Goal: Task Accomplishment & Management: Manage account settings

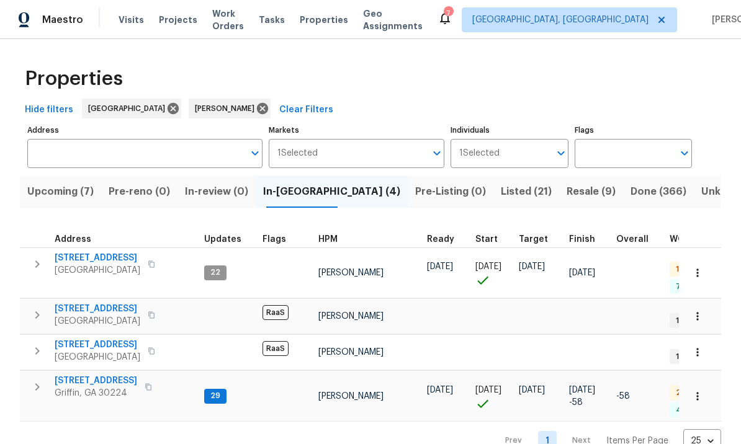
scroll to position [10, 0]
click at [104, 339] on span "[STREET_ADDRESS]" at bounding box center [98, 345] width 86 height 12
click at [35, 344] on icon "button" at bounding box center [37, 351] width 15 height 15
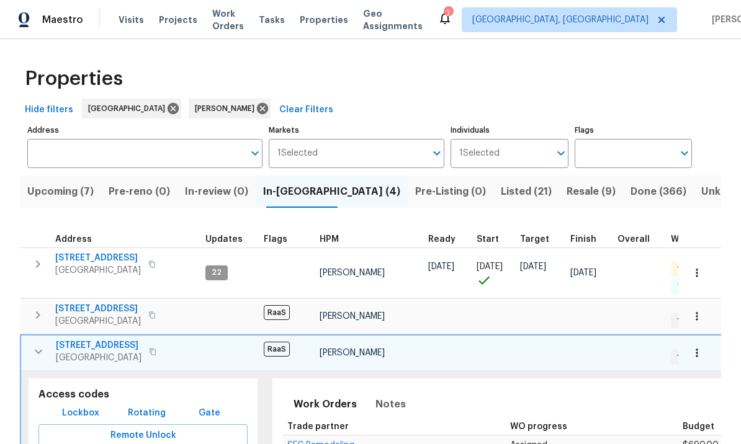
click at [91, 406] on span "Lockbox" at bounding box center [80, 414] width 37 height 16
click at [42, 344] on icon "button" at bounding box center [38, 351] width 15 height 15
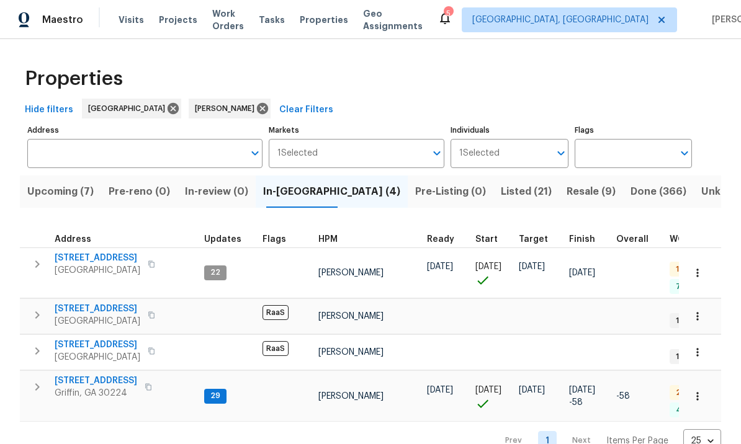
scroll to position [0, 0]
click at [501, 185] on span "Listed (21)" at bounding box center [526, 191] width 51 height 17
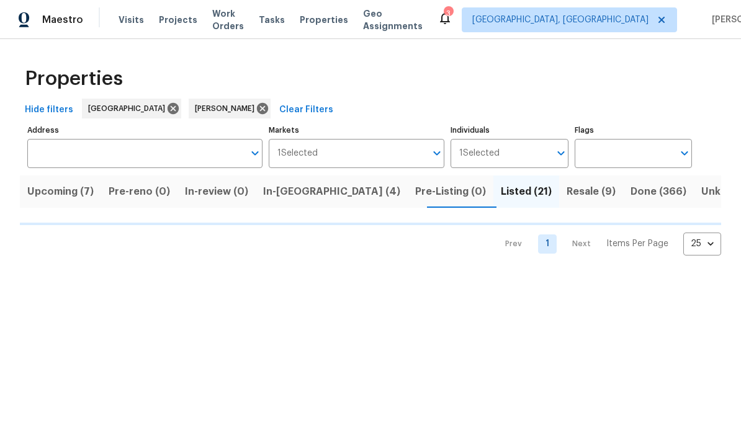
click at [566, 184] on span "Resale (9)" at bounding box center [590, 191] width 49 height 17
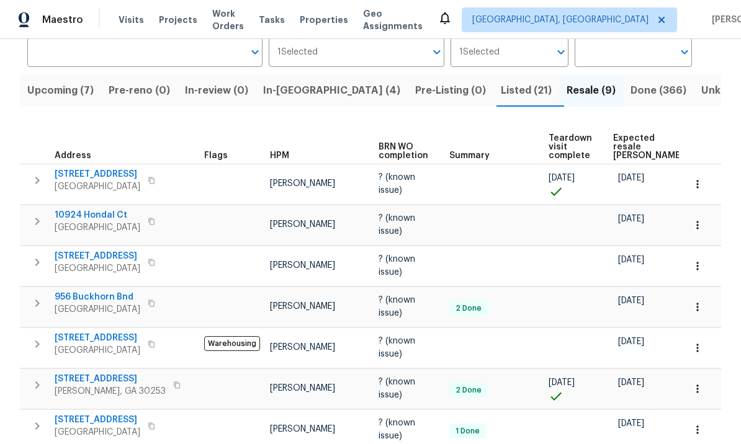
scroll to position [105, 0]
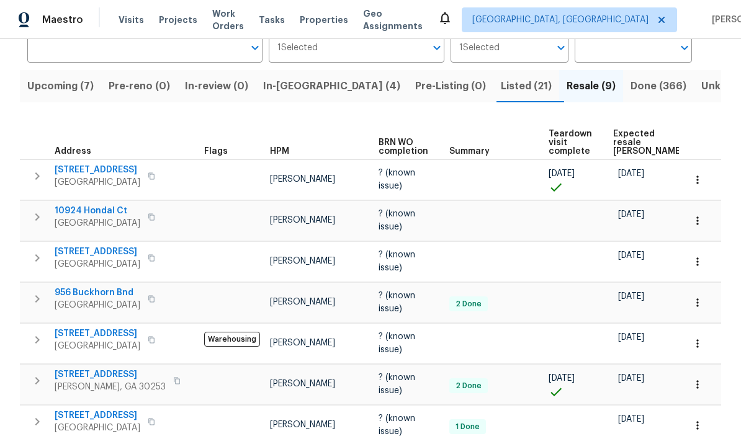
click at [40, 332] on icon "button" at bounding box center [37, 339] width 15 height 15
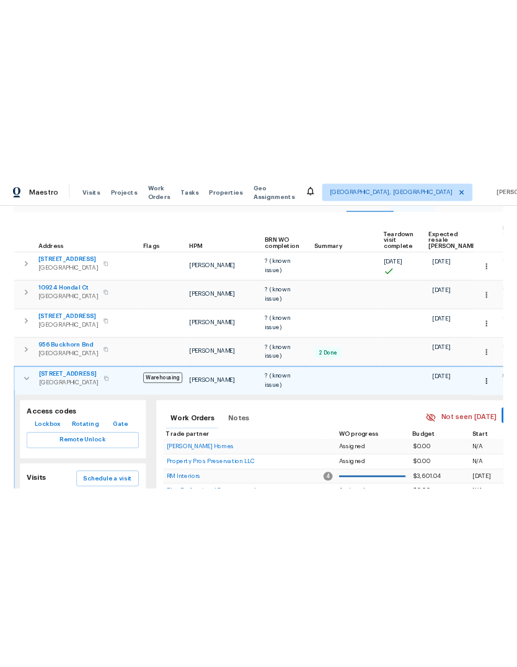
scroll to position [168, 0]
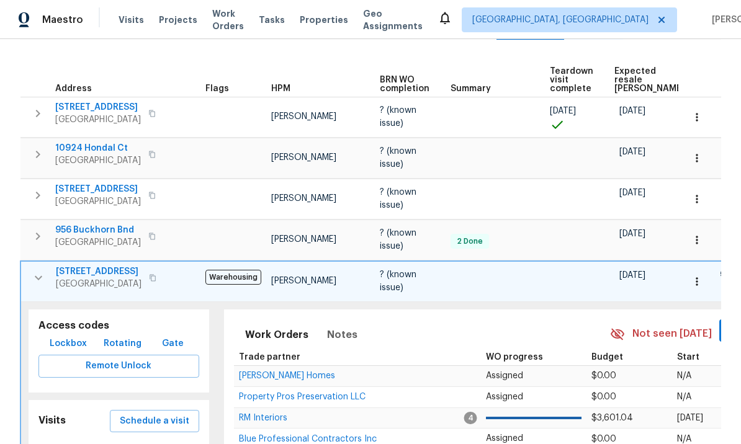
click at [137, 360] on span "Remote Unlock" at bounding box center [118, 367] width 141 height 16
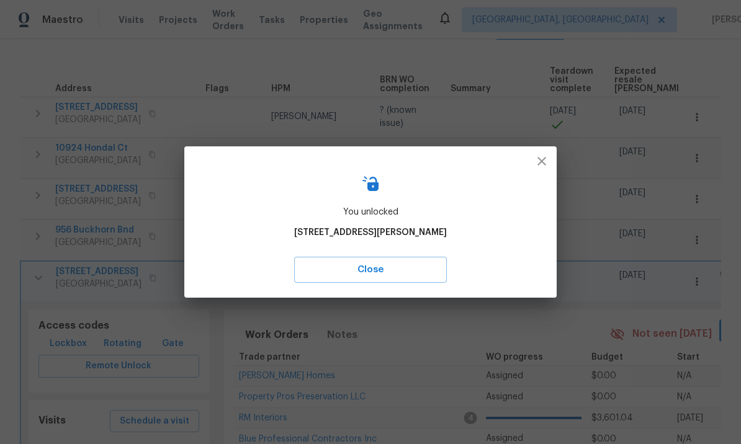
click at [393, 271] on span "Close" at bounding box center [370, 270] width 125 height 16
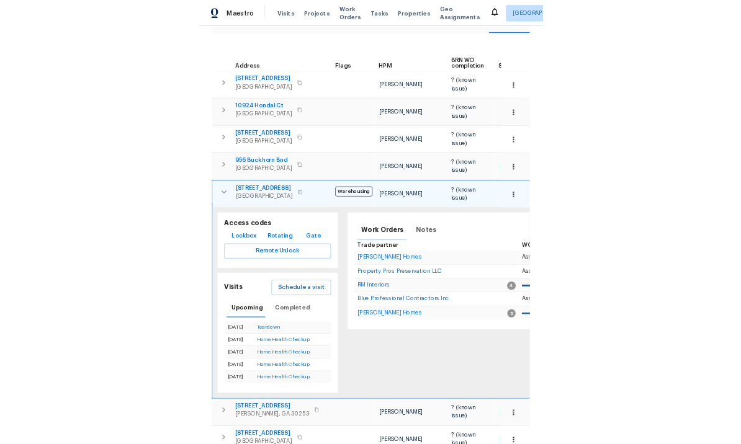
scroll to position [0, 0]
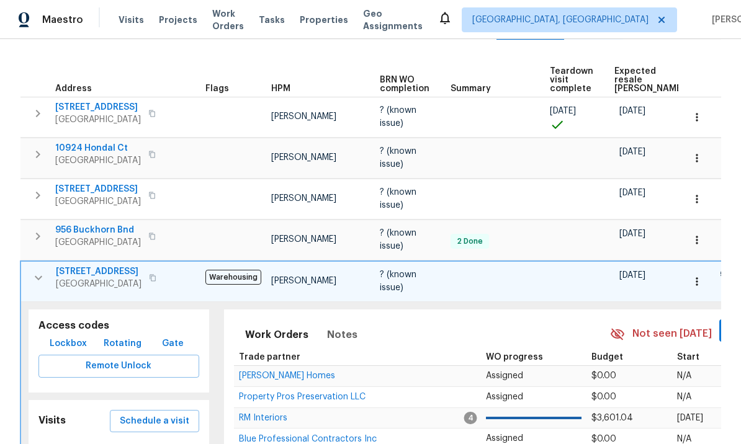
click at [69, 265] on span "11403 S Grove Dr" at bounding box center [99, 271] width 86 height 12
click at [38, 275] on icon "button" at bounding box center [38, 277] width 15 height 15
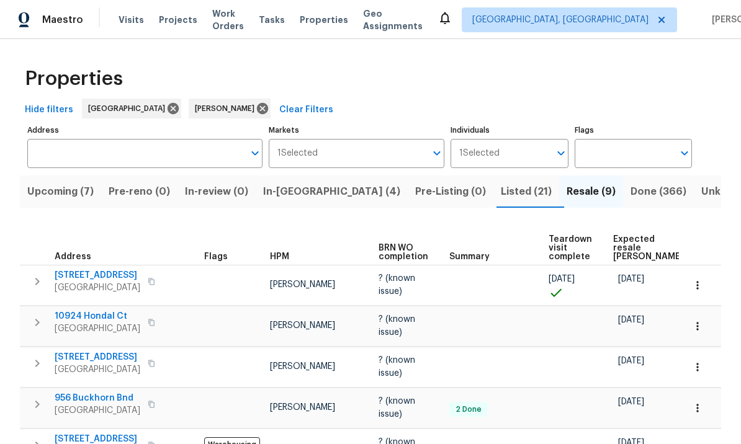
click at [501, 198] on span "Listed (21)" at bounding box center [526, 191] width 51 height 17
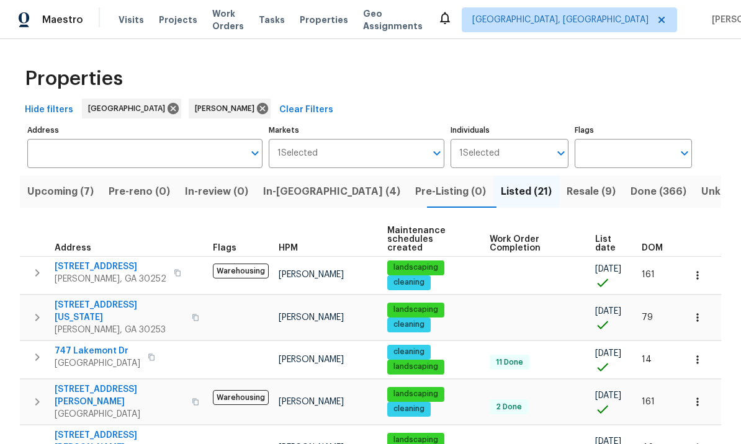
click at [690, 265] on button "button" at bounding box center [697, 275] width 27 height 27
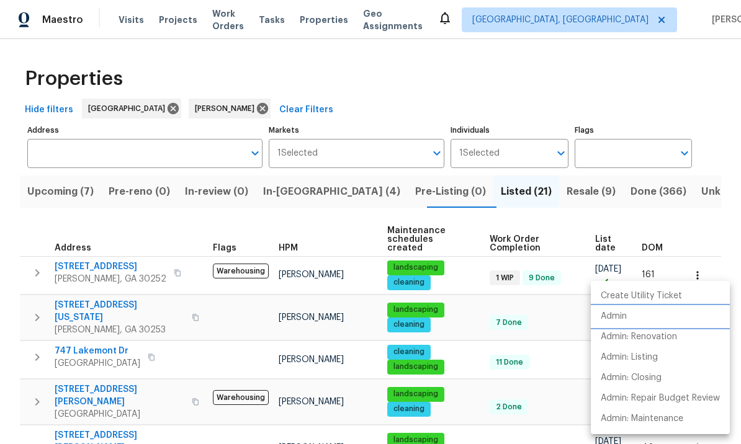
click at [631, 313] on li "Admin" at bounding box center [660, 316] width 139 height 20
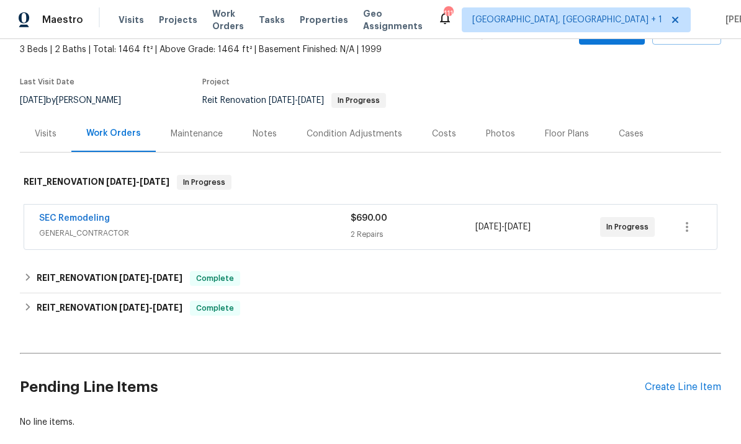
scroll to position [50, 0]
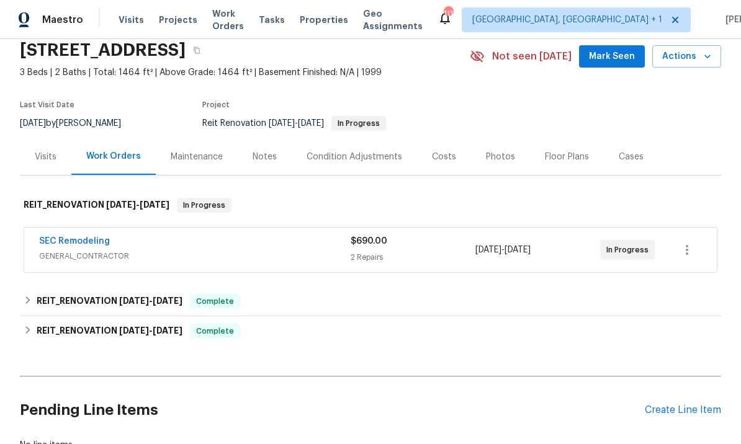
click at [265, 153] on div "Notes" at bounding box center [264, 157] width 24 height 12
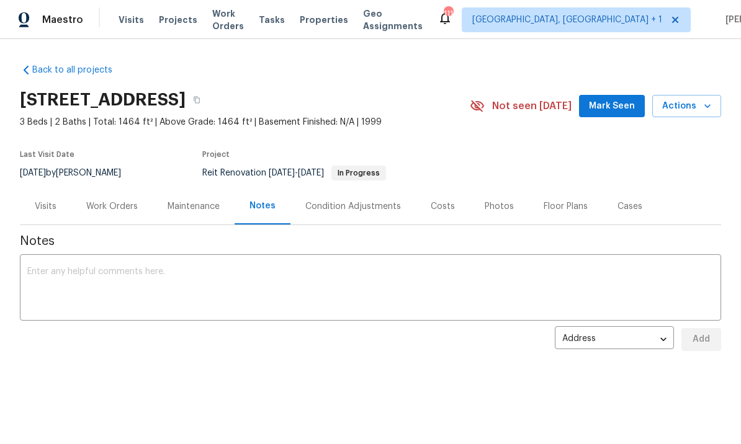
click at [49, 207] on div "Visits" at bounding box center [46, 206] width 22 height 12
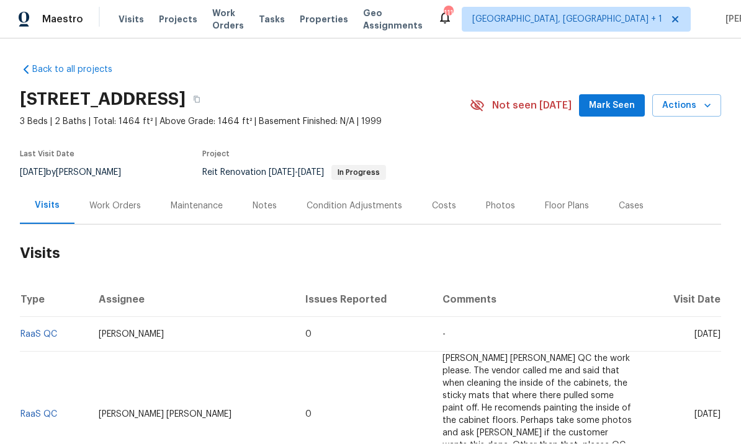
click at [615, 95] on button "Mark Seen" at bounding box center [612, 106] width 66 height 23
click at [117, 200] on div "Work Orders" at bounding box center [114, 206] width 51 height 12
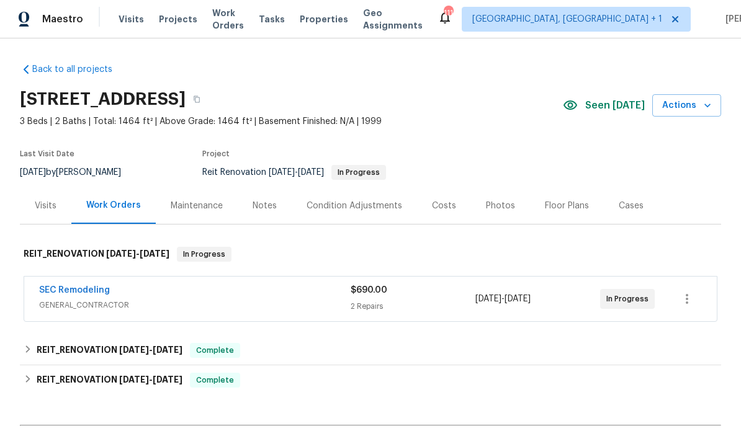
click at [341, 200] on div "Condition Adjustments" at bounding box center [354, 206] width 96 height 12
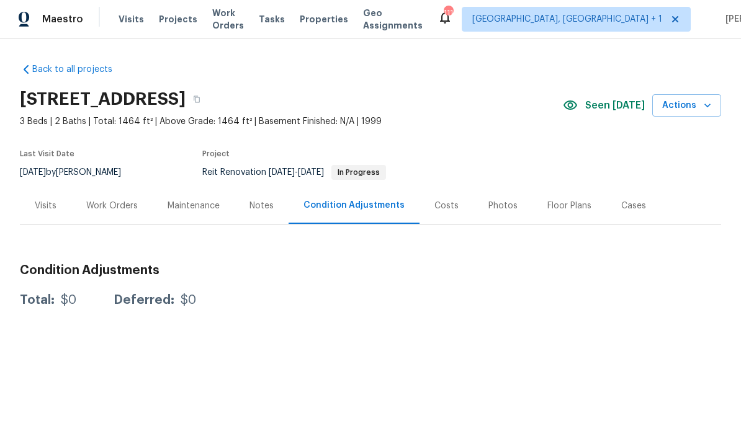
click at [42, 206] on div "Visits" at bounding box center [46, 206] width 22 height 12
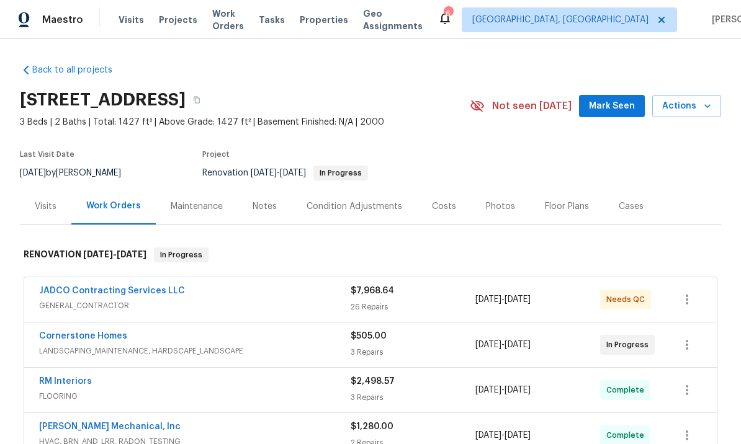
click at [503, 209] on div "Photos" at bounding box center [500, 206] width 29 height 12
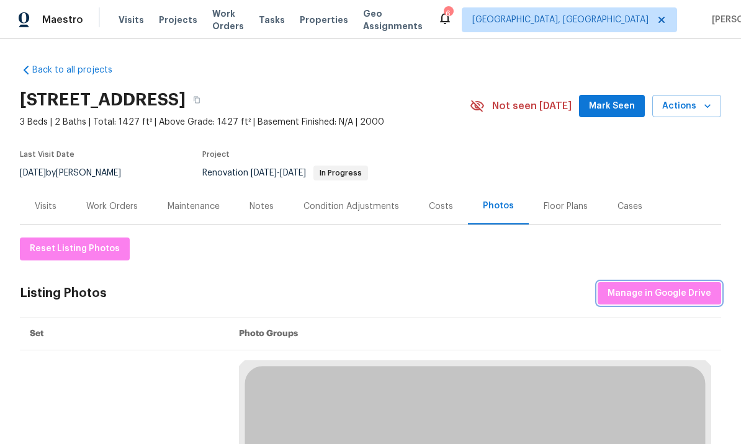
click at [649, 290] on span "Manage in Google Drive" at bounding box center [659, 294] width 104 height 16
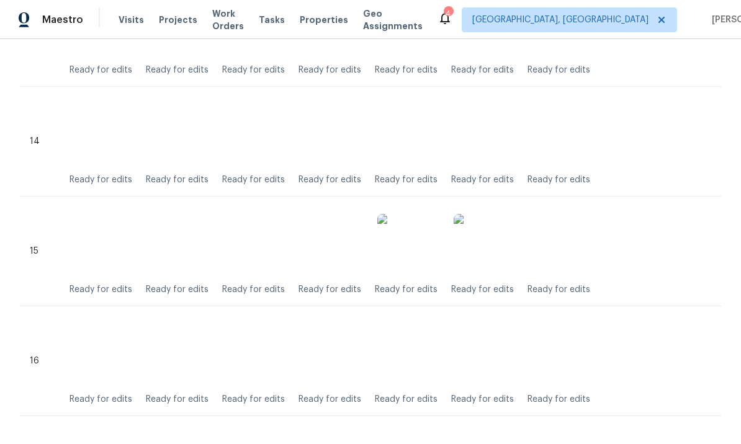
scroll to position [1783, 0]
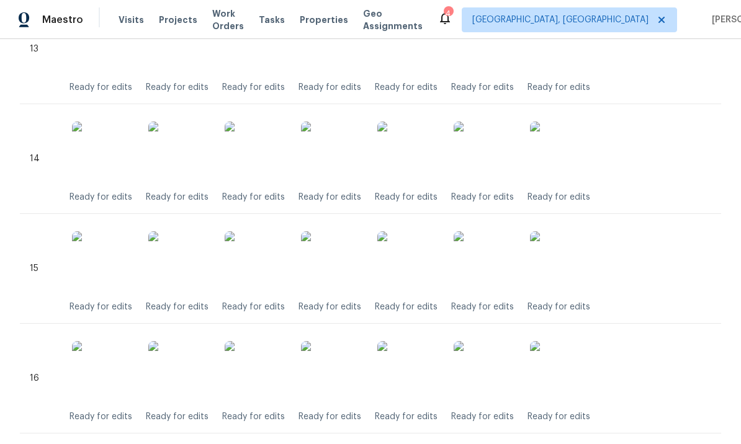
click at [339, 150] on img at bounding box center [332, 153] width 62 height 62
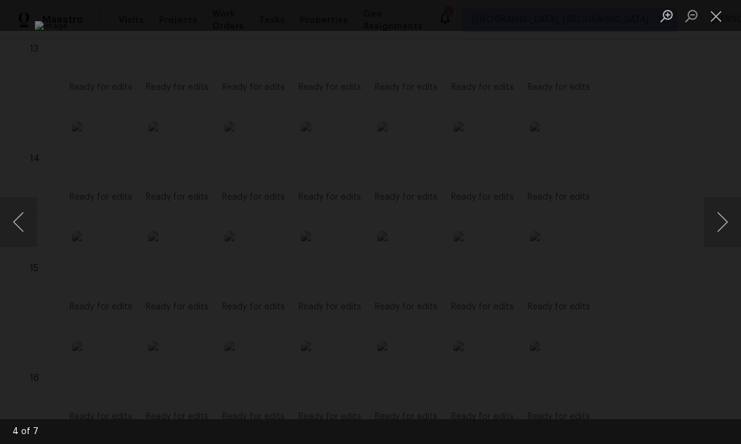
click at [726, 221] on button "Next image" at bounding box center [721, 222] width 37 height 50
click at [24, 223] on button "Previous image" at bounding box center [18, 222] width 37 height 50
